Goal: Transaction & Acquisition: Obtain resource

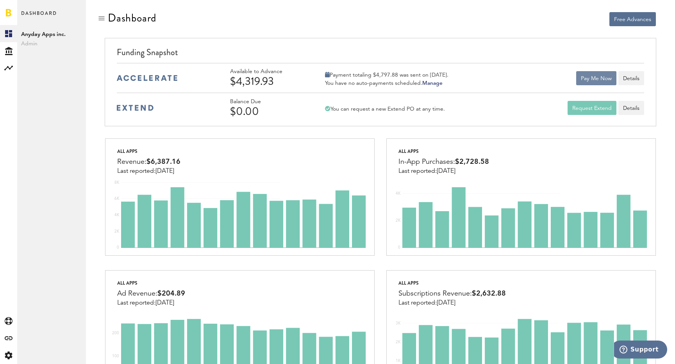
click at [591, 80] on button "Pay Me Now" at bounding box center [596, 78] width 40 height 14
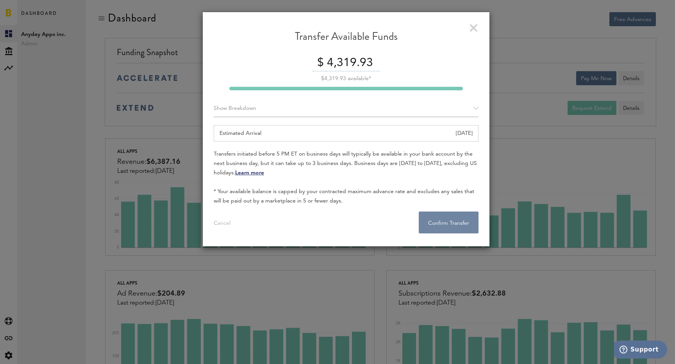
click at [447, 214] on button "Confirm Transfer . . ." at bounding box center [449, 222] width 60 height 22
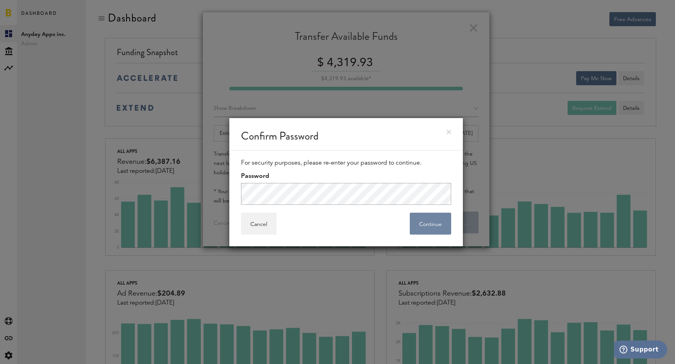
click at [433, 226] on button "Continue" at bounding box center [430, 223] width 41 height 22
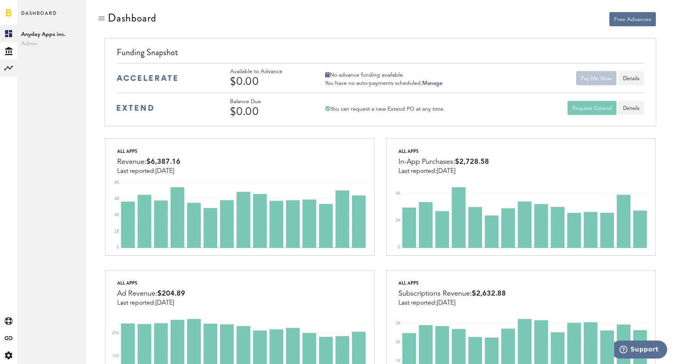
click at [14, 65] on div at bounding box center [8, 67] width 17 height 17
click at [47, 36] on link "Monetization" at bounding box center [51, 33] width 69 height 17
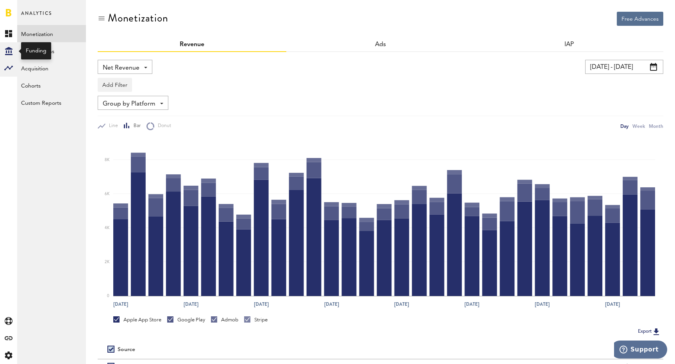
click at [9, 48] on icon at bounding box center [8, 51] width 7 height 8
click at [34, 38] on link "Overview" at bounding box center [51, 33] width 69 height 17
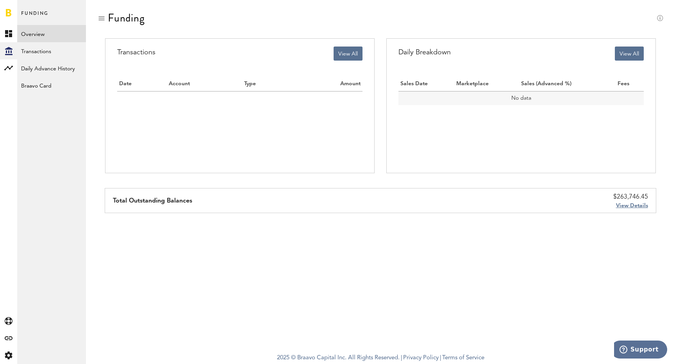
click at [48, 31] on link "Overview" at bounding box center [51, 33] width 69 height 17
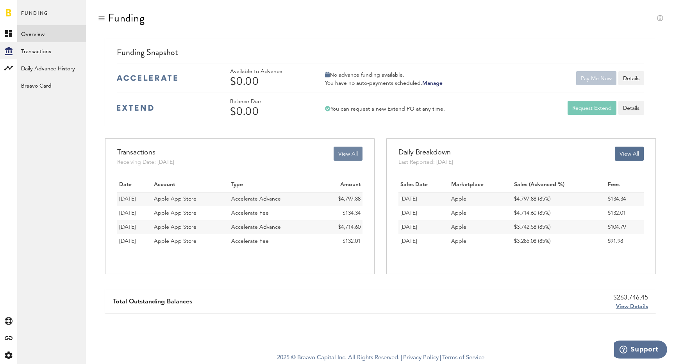
click at [347, 156] on button "View All" at bounding box center [347, 153] width 29 height 14
